Goal: Use online tool/utility: Utilize a website feature to perform a specific function

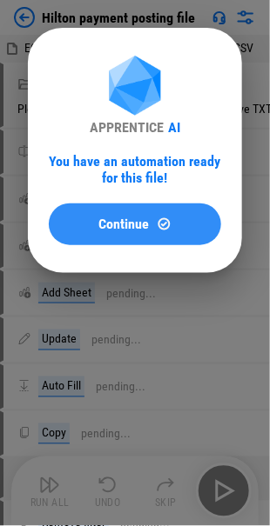
click at [105, 223] on span "Continue" at bounding box center [124, 224] width 50 height 14
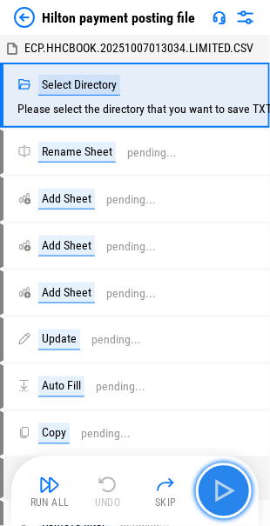
click at [221, 494] on img "button" at bounding box center [224, 491] width 28 height 28
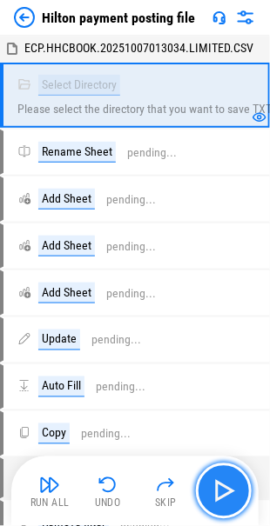
click at [214, 483] on img "button" at bounding box center [224, 491] width 28 height 28
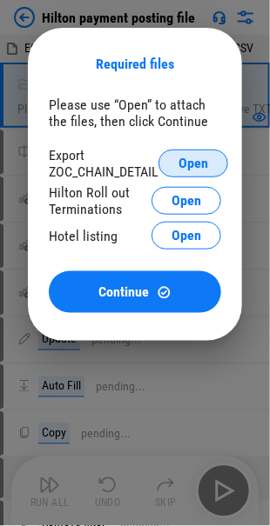
click at [203, 166] on span "Open" at bounding box center [193, 164] width 30 height 14
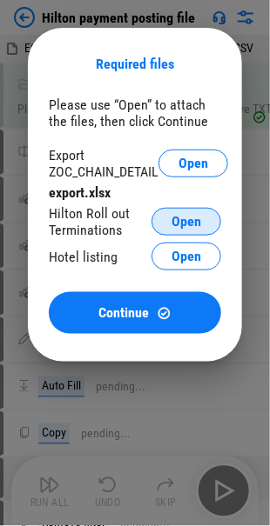
click at [185, 220] on span "Open" at bounding box center [186, 222] width 30 height 14
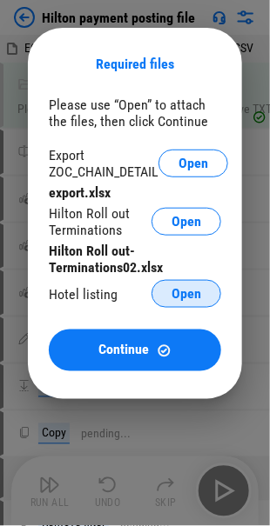
click at [189, 293] on span "Open" at bounding box center [186, 294] width 30 height 14
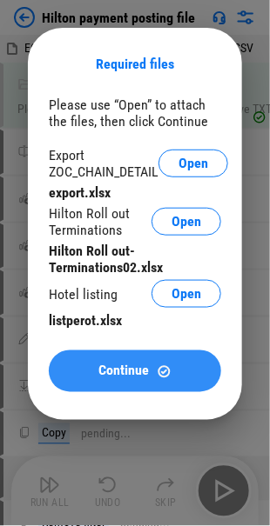
click at [116, 369] on span "Continue" at bounding box center [124, 371] width 50 height 14
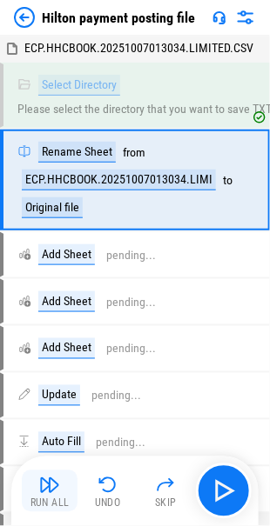
click at [39, 488] on img "button" at bounding box center [49, 485] width 21 height 21
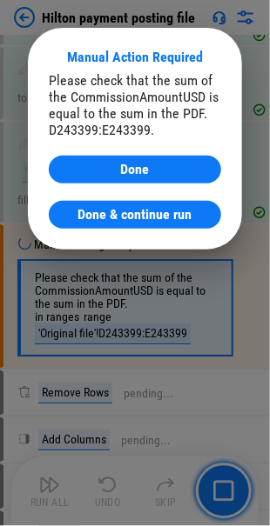
scroll to position [1709, 0]
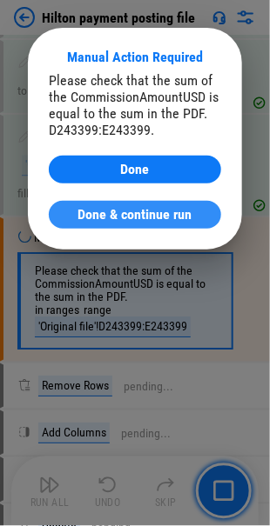
click at [132, 216] on span "Done & continue run" at bounding box center [135, 215] width 114 height 14
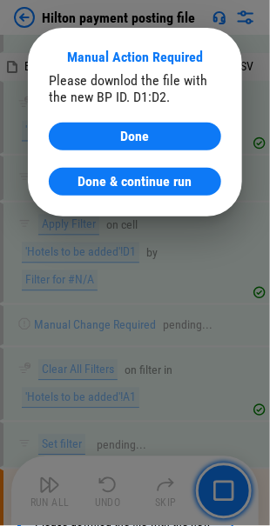
scroll to position [5146, 0]
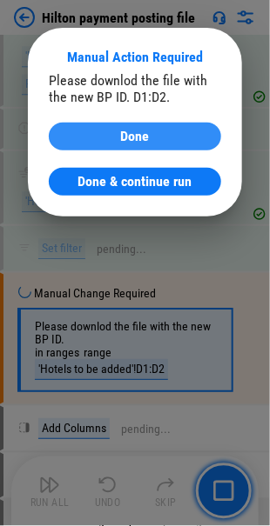
click at [123, 137] on span "Done" at bounding box center [135, 137] width 29 height 14
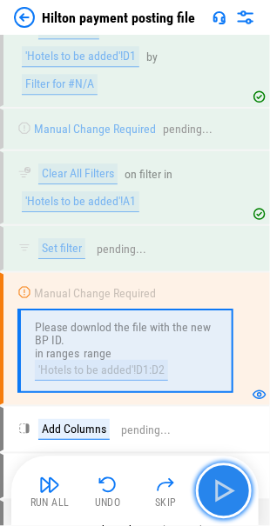
click at [222, 481] on img "button" at bounding box center [224, 491] width 28 height 28
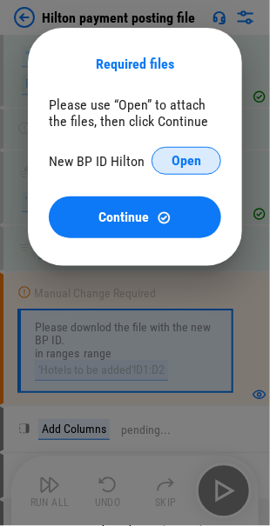
click at [177, 164] on span "Open" at bounding box center [186, 161] width 30 height 14
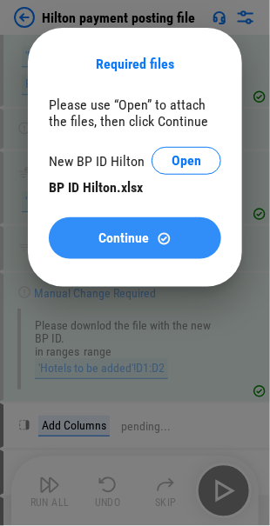
click at [103, 233] on span "Continue" at bounding box center [124, 238] width 50 height 14
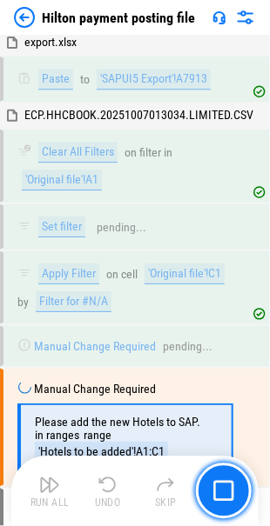
scroll to position [6587, 0]
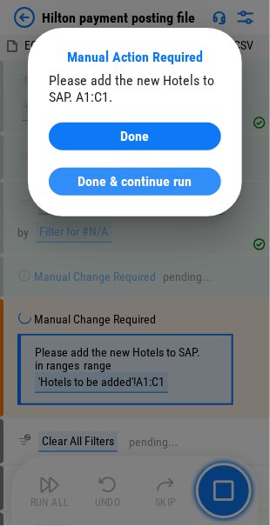
click at [159, 186] on span "Done & continue run" at bounding box center [135, 182] width 114 height 14
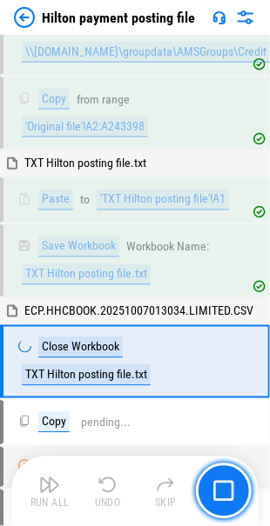
scroll to position [7606, 0]
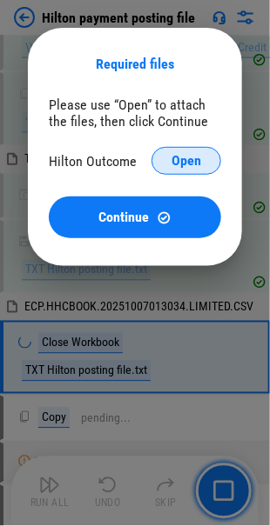
click at [174, 157] on span "Open" at bounding box center [186, 161] width 30 height 14
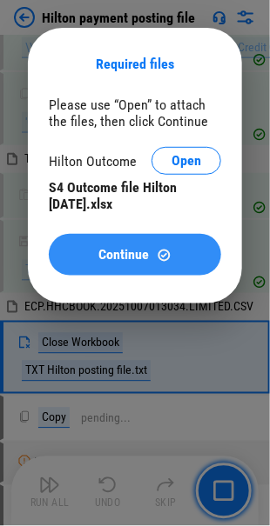
click at [125, 248] on span "Continue" at bounding box center [124, 255] width 50 height 14
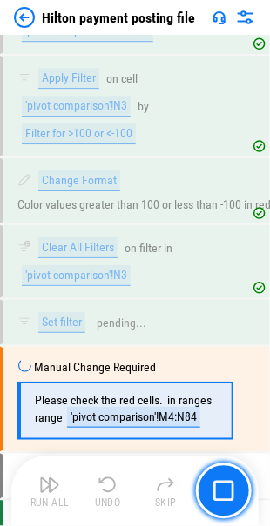
scroll to position [10620, 0]
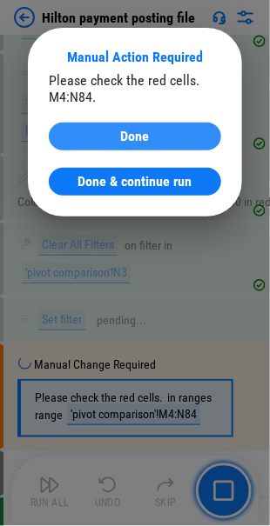
click at [122, 141] on span "Done" at bounding box center [135, 137] width 29 height 14
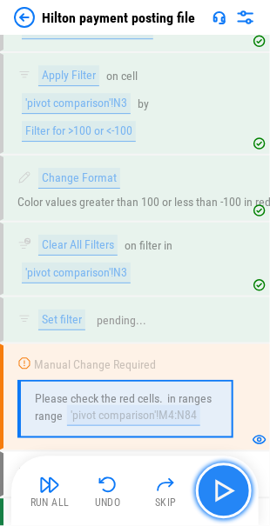
click at [219, 494] on img "button" at bounding box center [224, 491] width 28 height 28
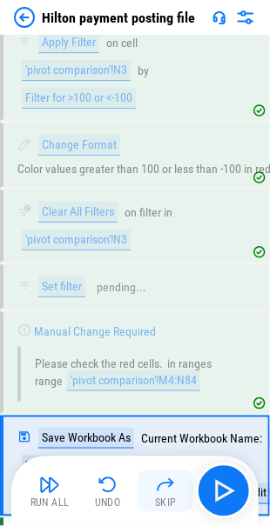
scroll to position [10674, 0]
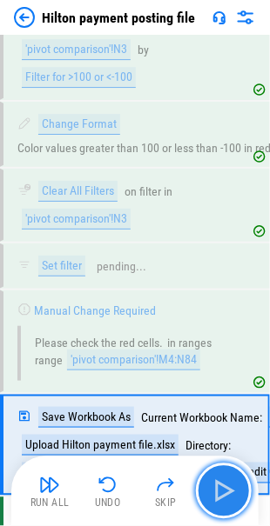
click at [212, 489] on img "button" at bounding box center [224, 491] width 28 height 28
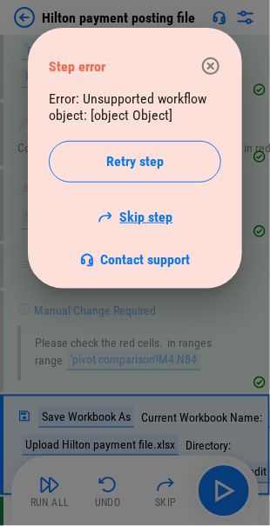
click at [135, 216] on link "Skip step" at bounding box center [135, 217] width 76 height 17
click at [151, 218] on link "Skip step" at bounding box center [135, 217] width 76 height 17
click at [215, 66] on icon "button" at bounding box center [210, 66] width 21 height 21
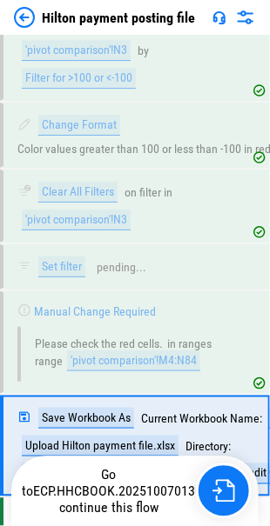
scroll to position [10674, 0]
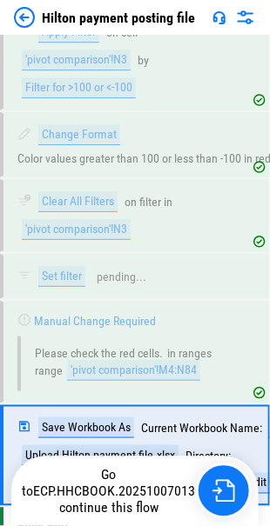
scroll to position [10674, 0]
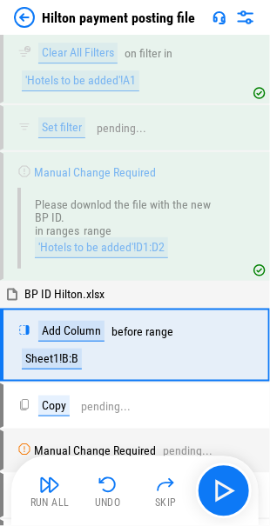
scroll to position [5273, 0]
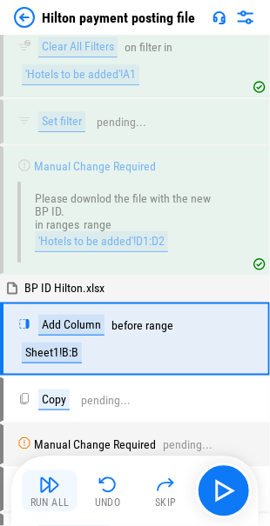
click at [45, 491] on img "button" at bounding box center [49, 485] width 21 height 21
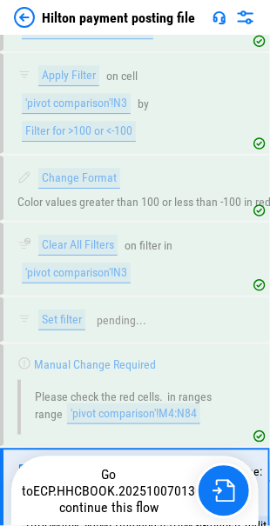
scroll to position [10674, 0]
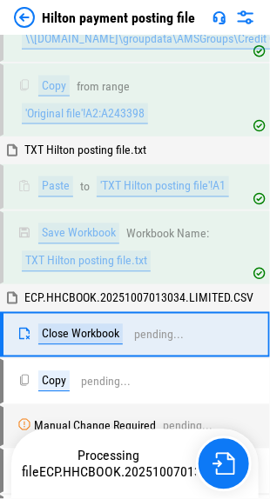
scroll to position [7619, 0]
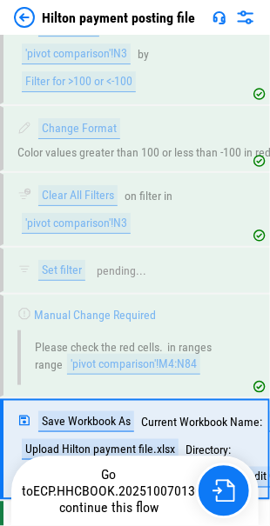
scroll to position [10674, 0]
